Goal: Task Accomplishment & Management: Use online tool/utility

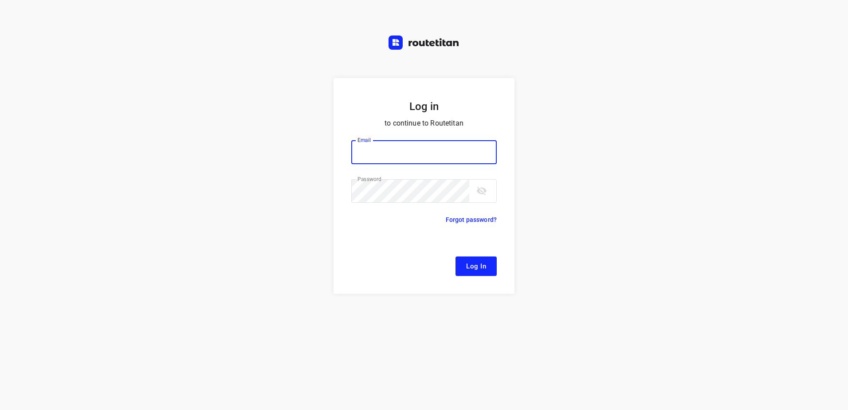
type input "[EMAIL_ADDRESS][DOMAIN_NAME]"
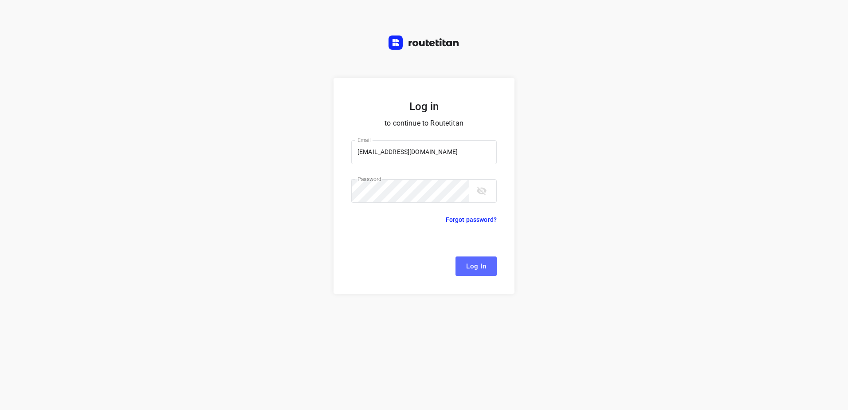
click at [482, 259] on button "Log In" at bounding box center [476, 266] width 41 height 20
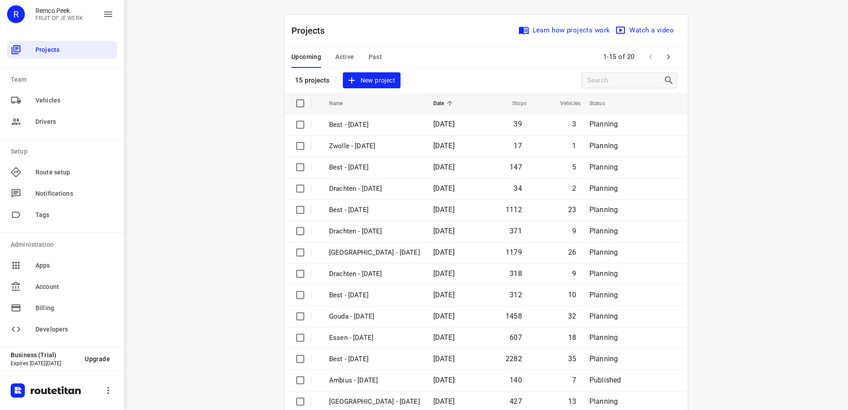
click at [347, 44] on div "Projects Learn how projects work Watch a video" at bounding box center [486, 31] width 404 height 32
click at [342, 54] on span "Active" at bounding box center [344, 56] width 19 height 11
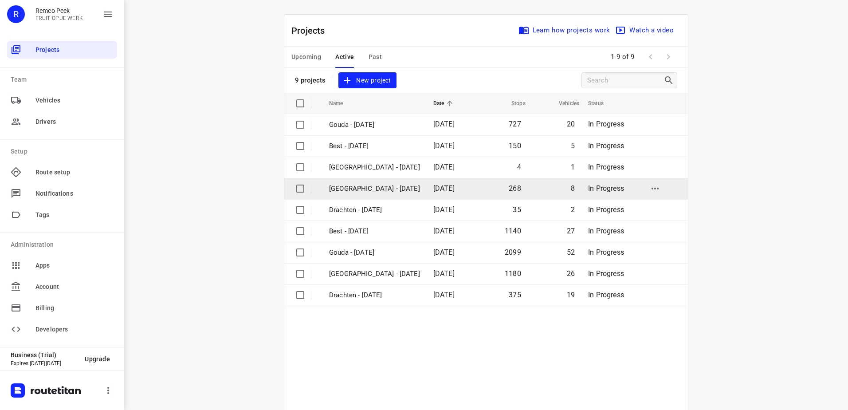
click at [363, 189] on p "[GEOGRAPHIC_DATA] - [DATE]" at bounding box center [374, 189] width 91 height 10
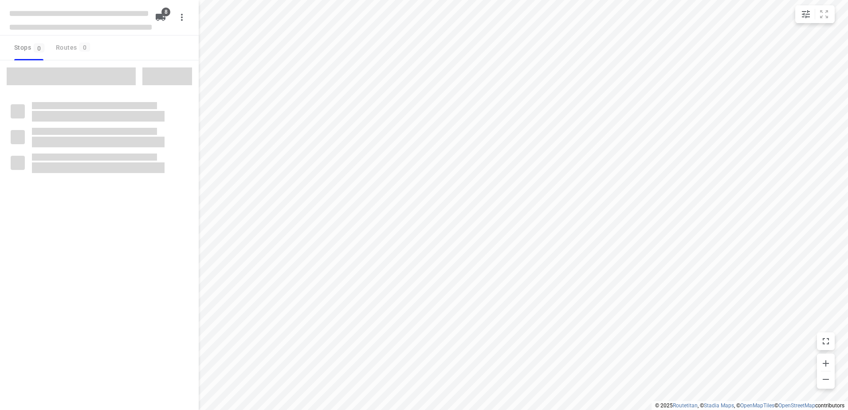
checkbox input "true"
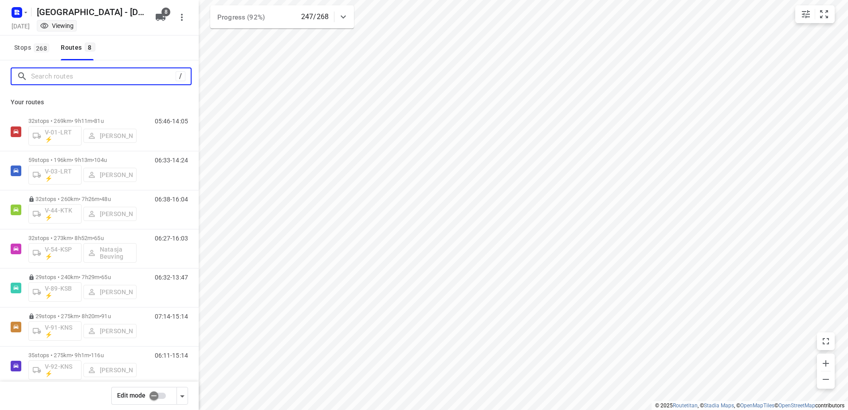
click at [117, 80] on input "Search routes" at bounding box center [103, 77] width 145 height 14
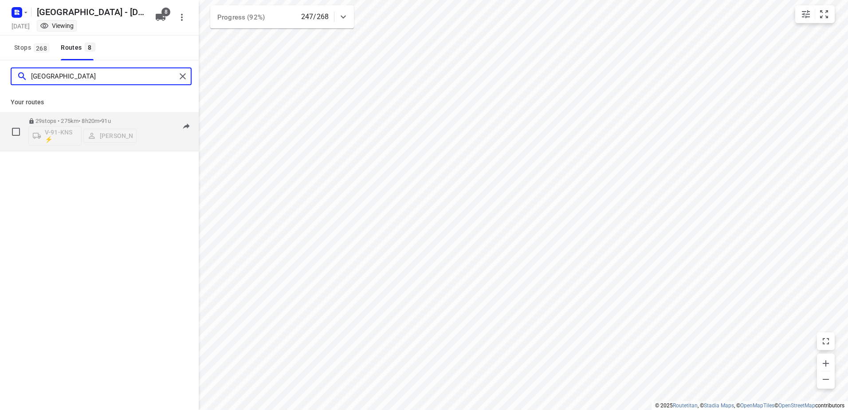
type input "[GEOGRAPHIC_DATA]"
click at [90, 119] on p "29 stops • 275km • 8h20m • 91u" at bounding box center [82, 121] width 108 height 7
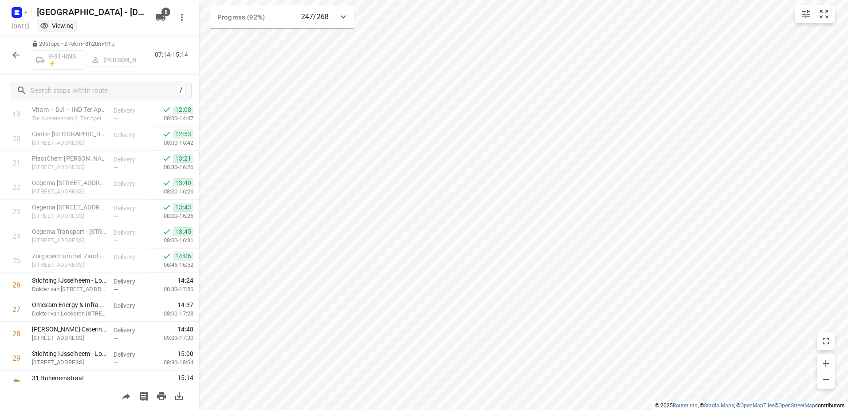
scroll to position [501, 0]
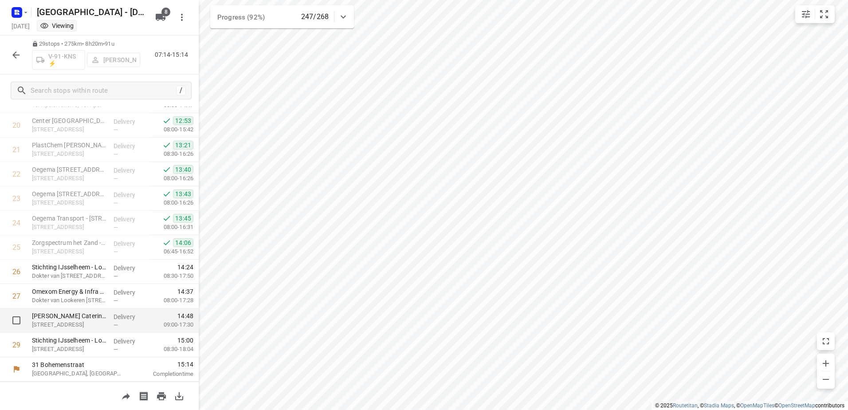
click at [132, 318] on p "Delivery" at bounding box center [130, 316] width 33 height 9
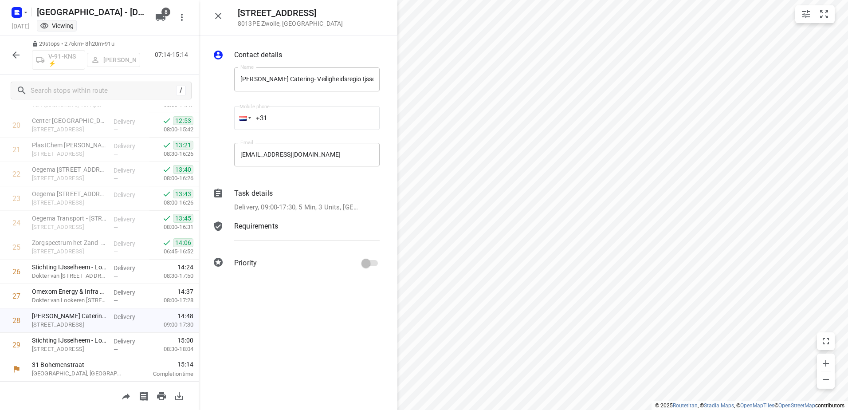
click at [273, 189] on div "Task details" at bounding box center [307, 193] width 146 height 11
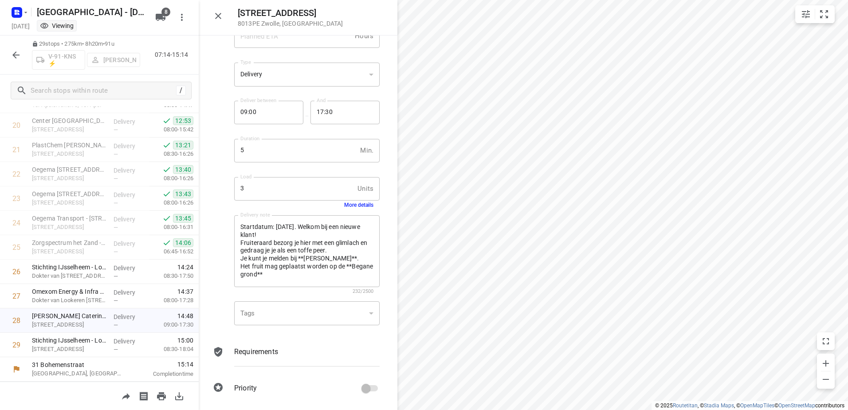
scroll to position [77, 0]
click at [356, 209] on div "Delivery note Startdatum: [DATE]. Welkom bij een nieuwe klant! Fruiteraard bezo…" at bounding box center [307, 254] width 153 height 90
click at [357, 205] on button "More details" at bounding box center [358, 204] width 29 height 6
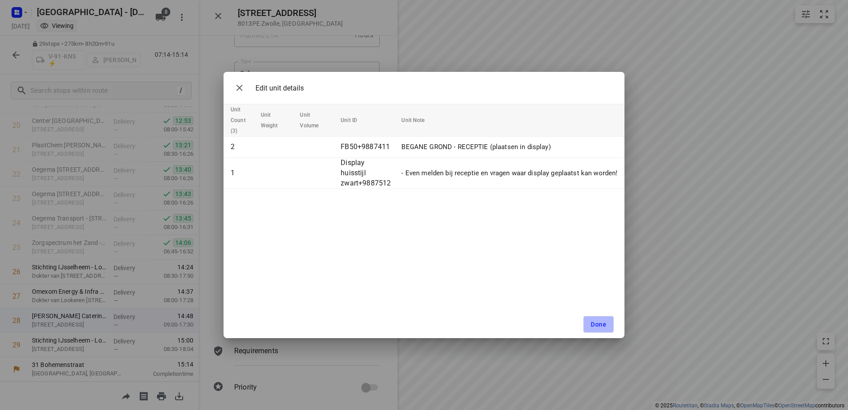
click at [609, 327] on button "Done" at bounding box center [599, 324] width 31 height 17
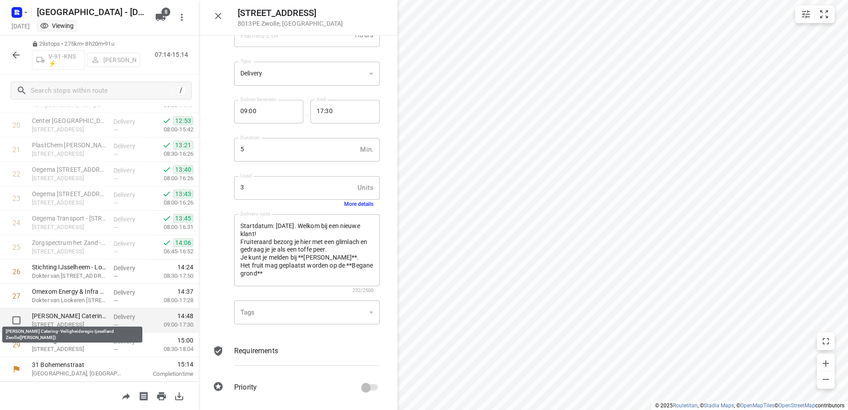
click at [58, 314] on p "[PERSON_NAME] Catering- Veiligheidsregio Ijsselland Zwolle([PERSON_NAME])" at bounding box center [69, 316] width 75 height 9
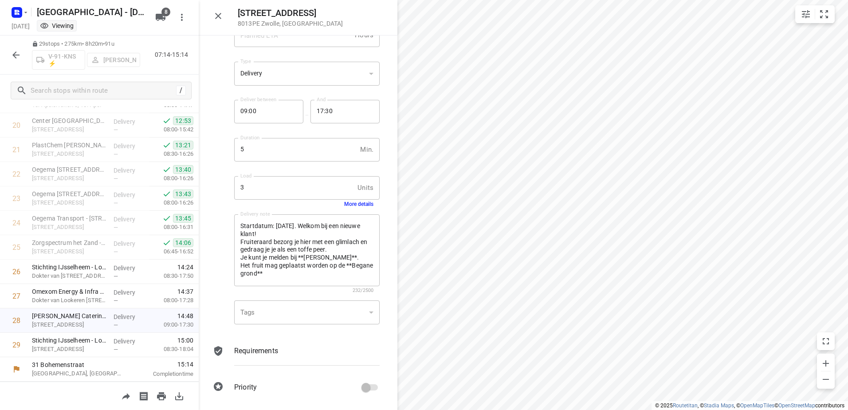
click at [353, 201] on button "More details" at bounding box center [358, 204] width 29 height 6
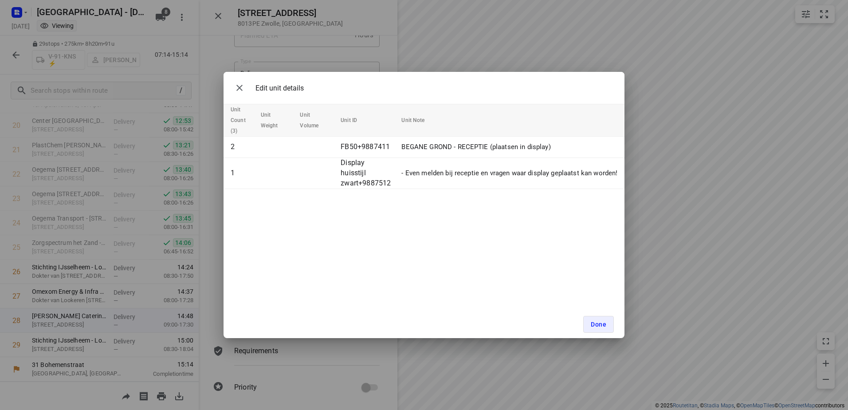
click at [391, 63] on div "Edit unit details Unit Count (3) Unit Weight Unit Volume Unit ID Unit Note 2 FB…" at bounding box center [424, 205] width 848 height 410
click at [608, 327] on button "Done" at bounding box center [599, 324] width 31 height 17
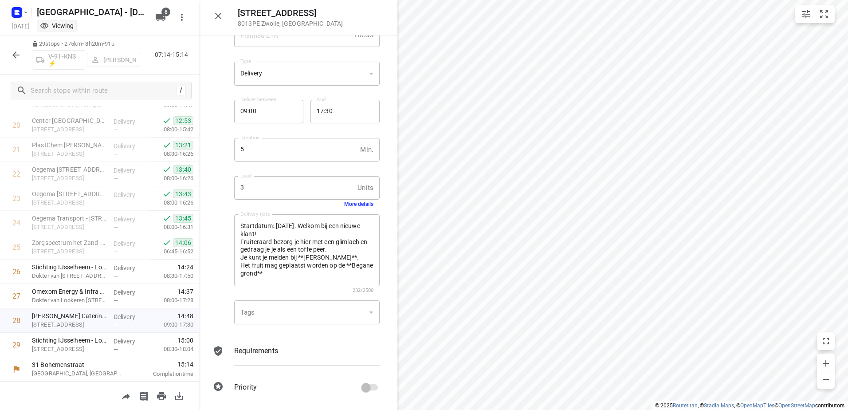
click at [19, 47] on button "button" at bounding box center [16, 55] width 18 height 18
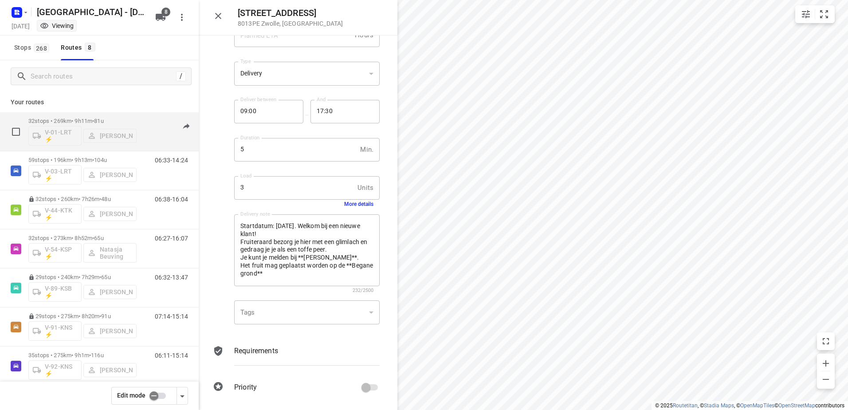
click at [127, 115] on div "32 stops • 269km • 9h11m • 81u V-01-LRT ⚡ [PERSON_NAME]" at bounding box center [82, 131] width 108 height 37
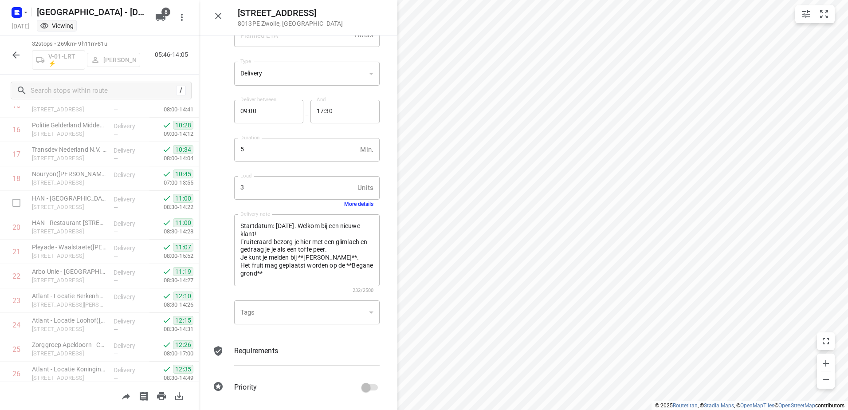
scroll to position [575, 0]
click at [8, 53] on button "button" at bounding box center [16, 55] width 18 height 18
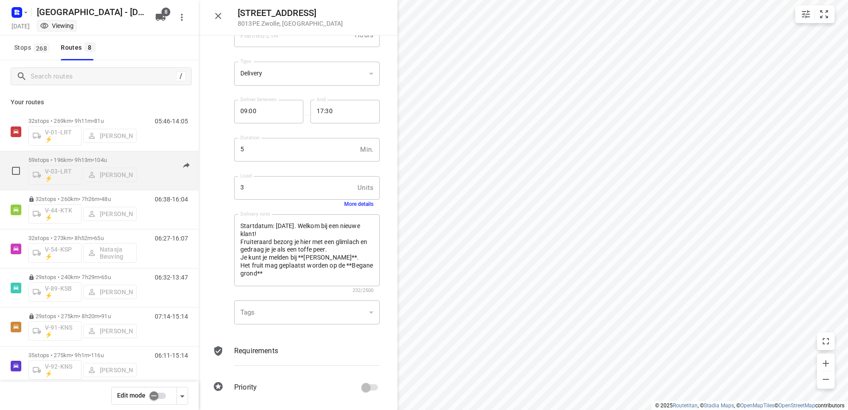
click at [122, 160] on p "59 stops • 196km • 9h13m • 104u" at bounding box center [82, 160] width 108 height 7
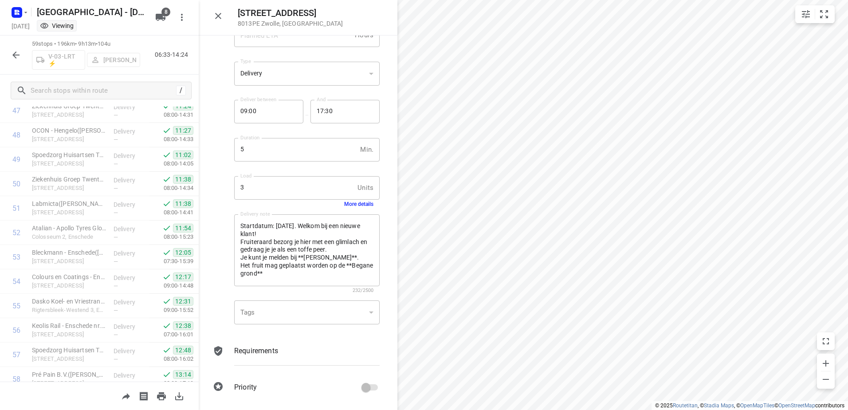
scroll to position [1234, 0]
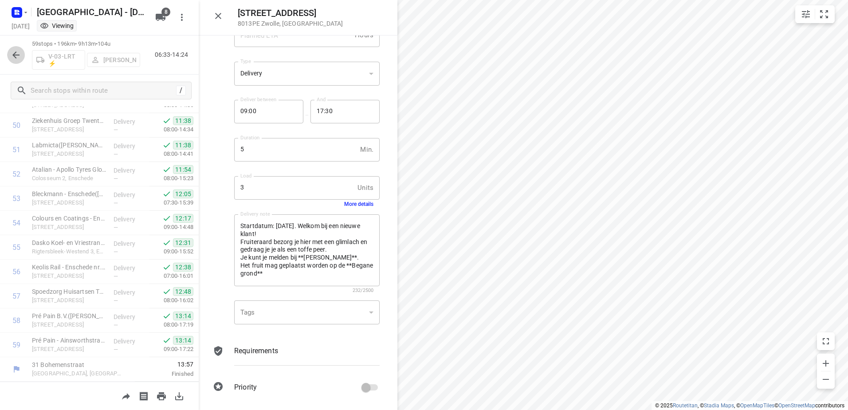
click at [17, 51] on icon "button" at bounding box center [16, 55] width 11 height 11
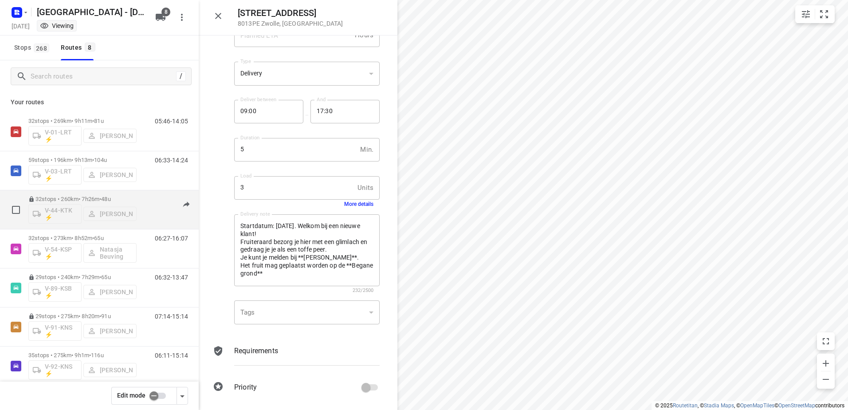
click at [132, 192] on div "32 stops • 260km • 7h26m • 48u V-44-KTK ⚡ [PERSON_NAME]" at bounding box center [82, 209] width 108 height 37
